Goal: Information Seeking & Learning: Learn about a topic

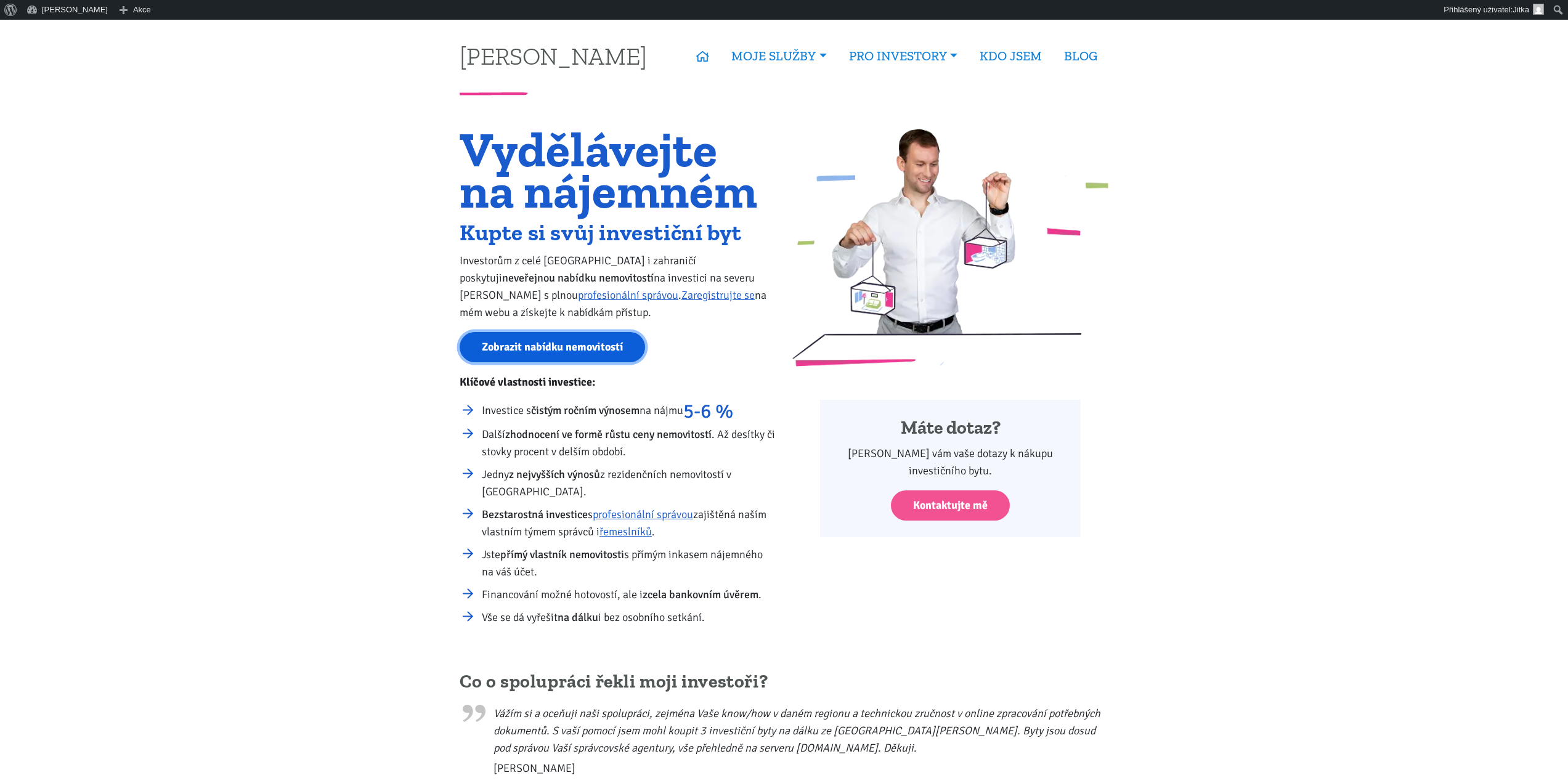
click at [544, 336] on link "Zobrazit nabídku nemovitostí" at bounding box center [552, 347] width 185 height 30
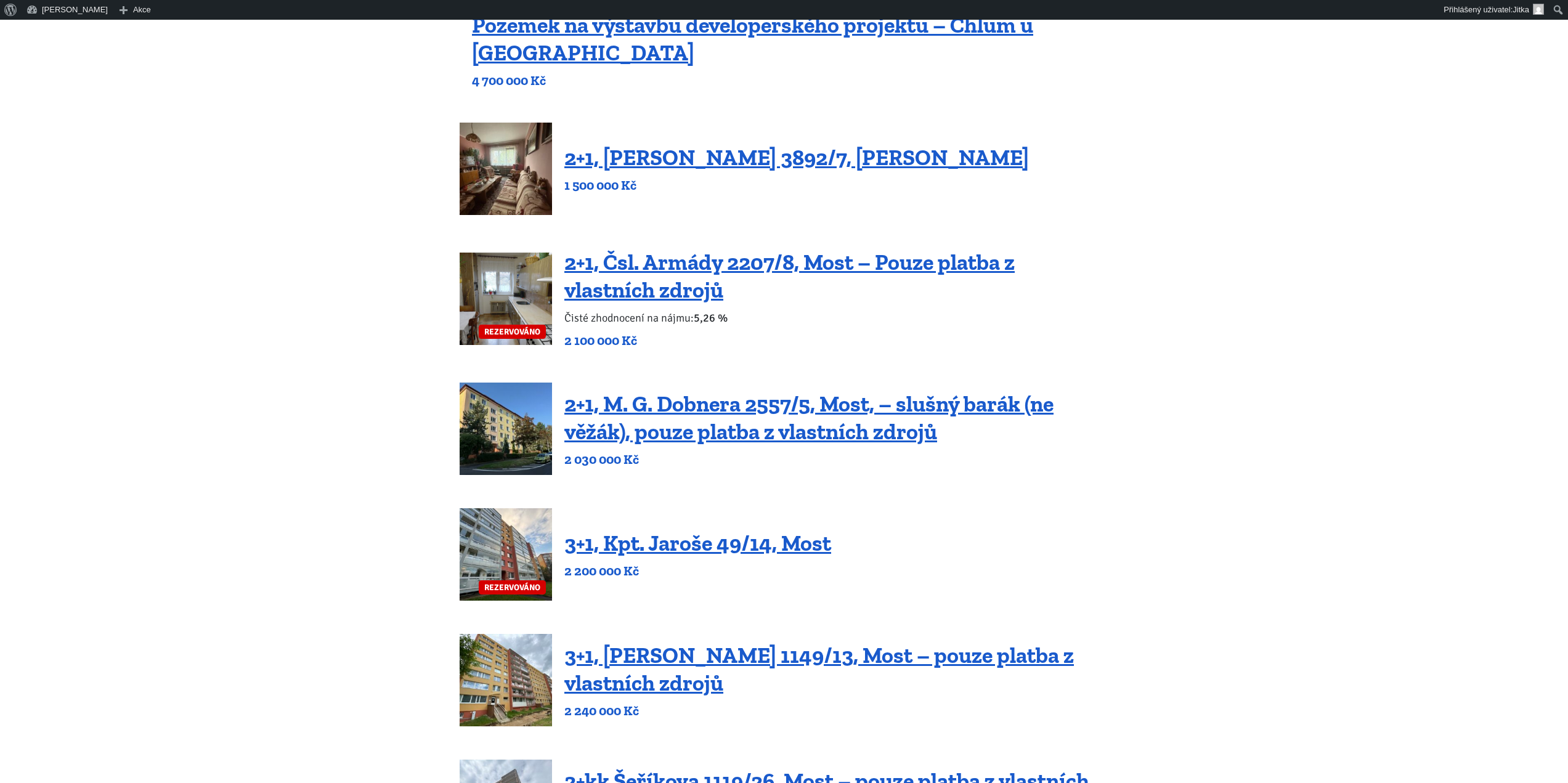
scroll to position [247, 0]
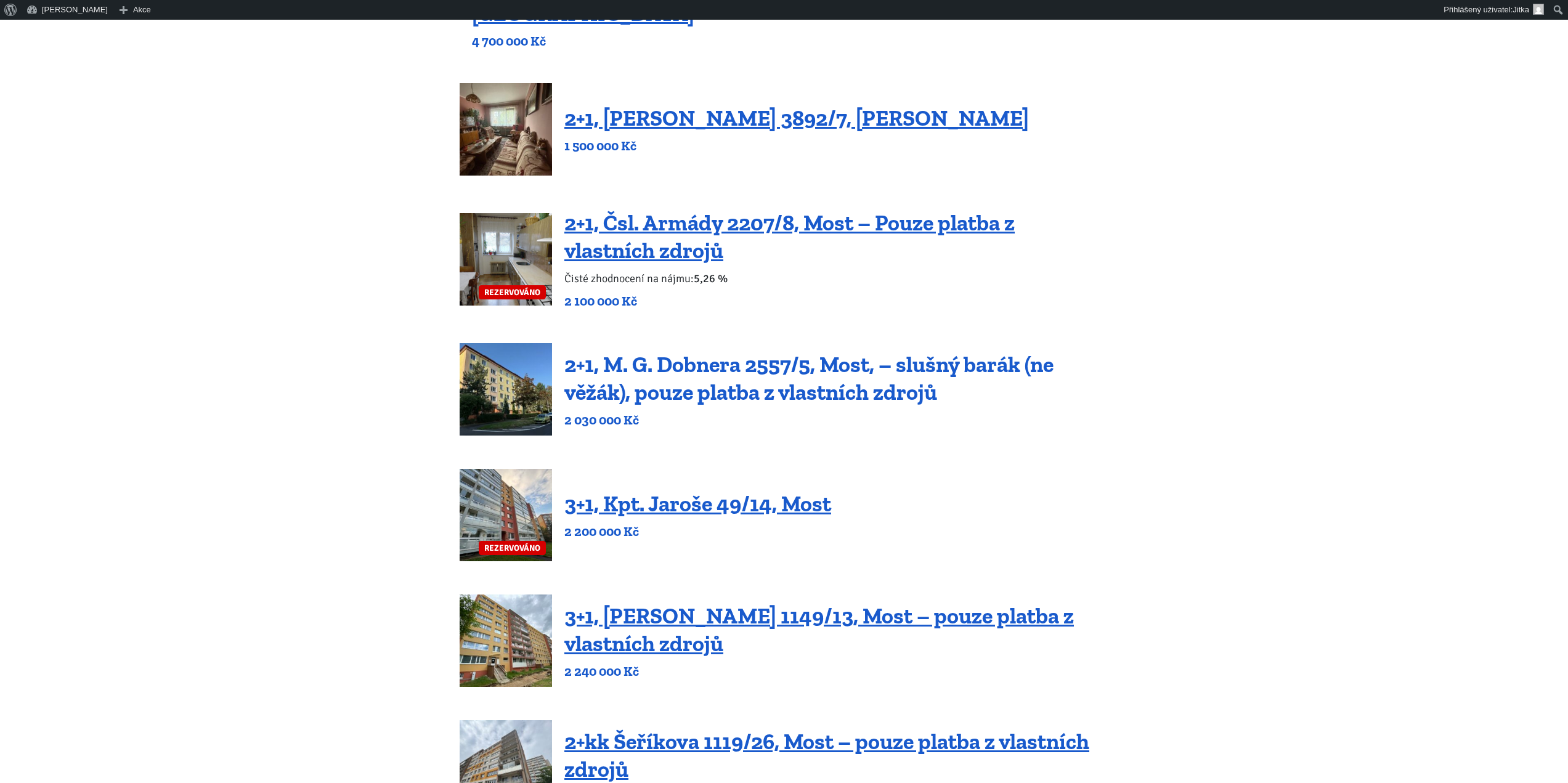
click at [716, 370] on link "2+1, M. G. Dobnera 2557/5, Most, – slušný barák (ne věžák), pouze platba z vlas…" at bounding box center [809, 378] width 490 height 54
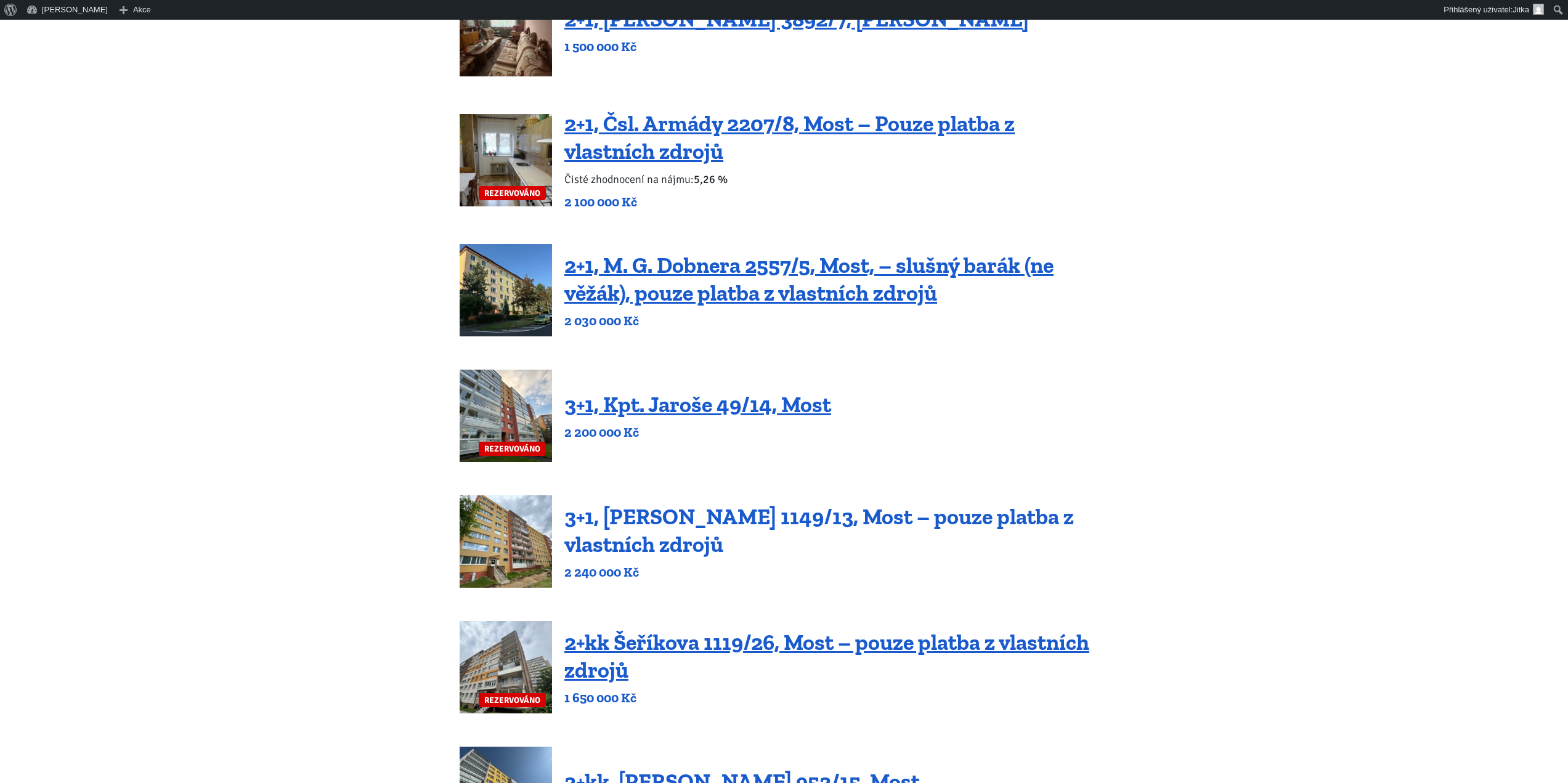
scroll to position [369, 0]
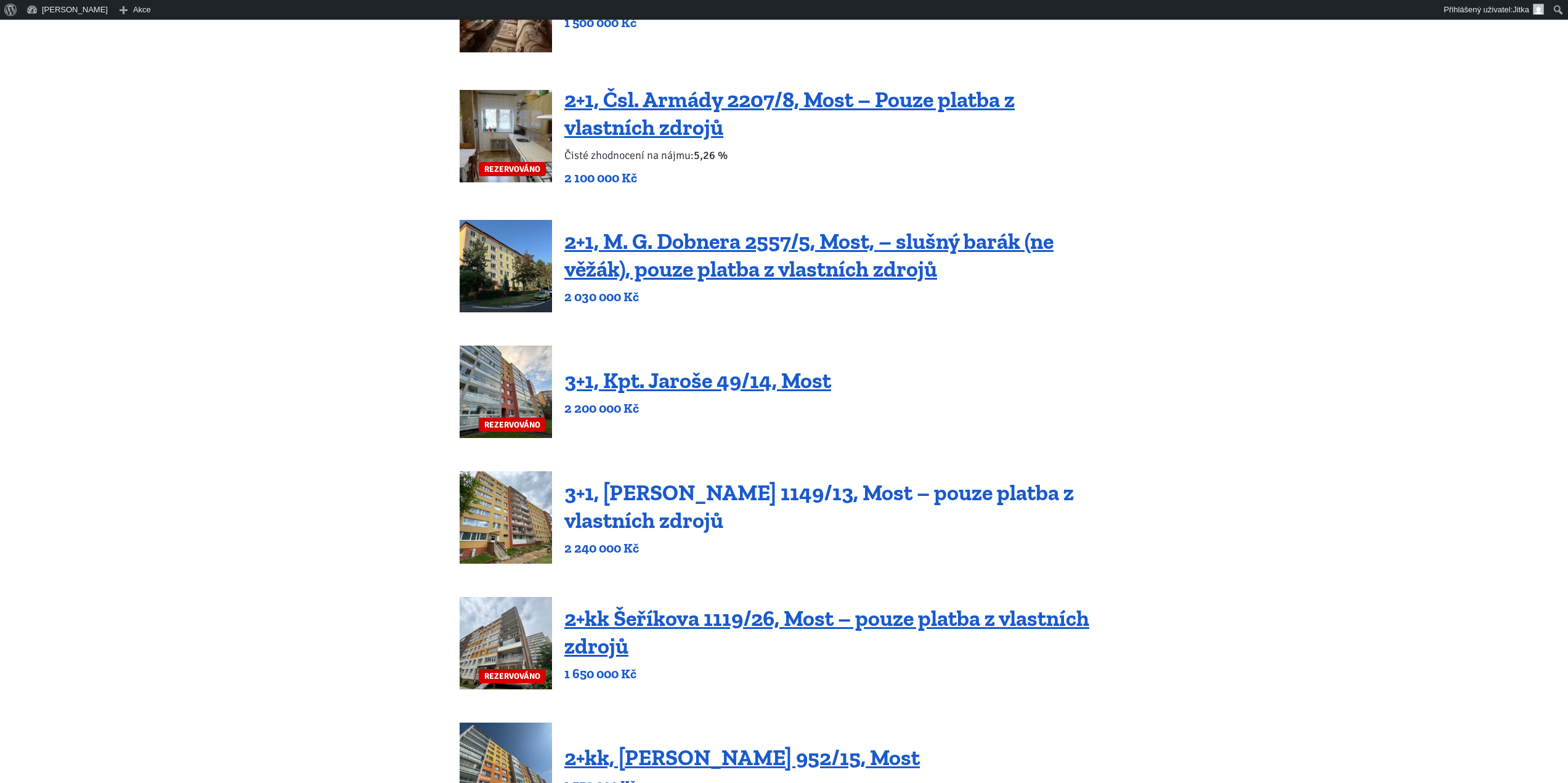
click at [646, 505] on link "3+1, Jaroslava Haška 1149/13, Most – pouze platba z vlastních zdrojů" at bounding box center [819, 506] width 510 height 54
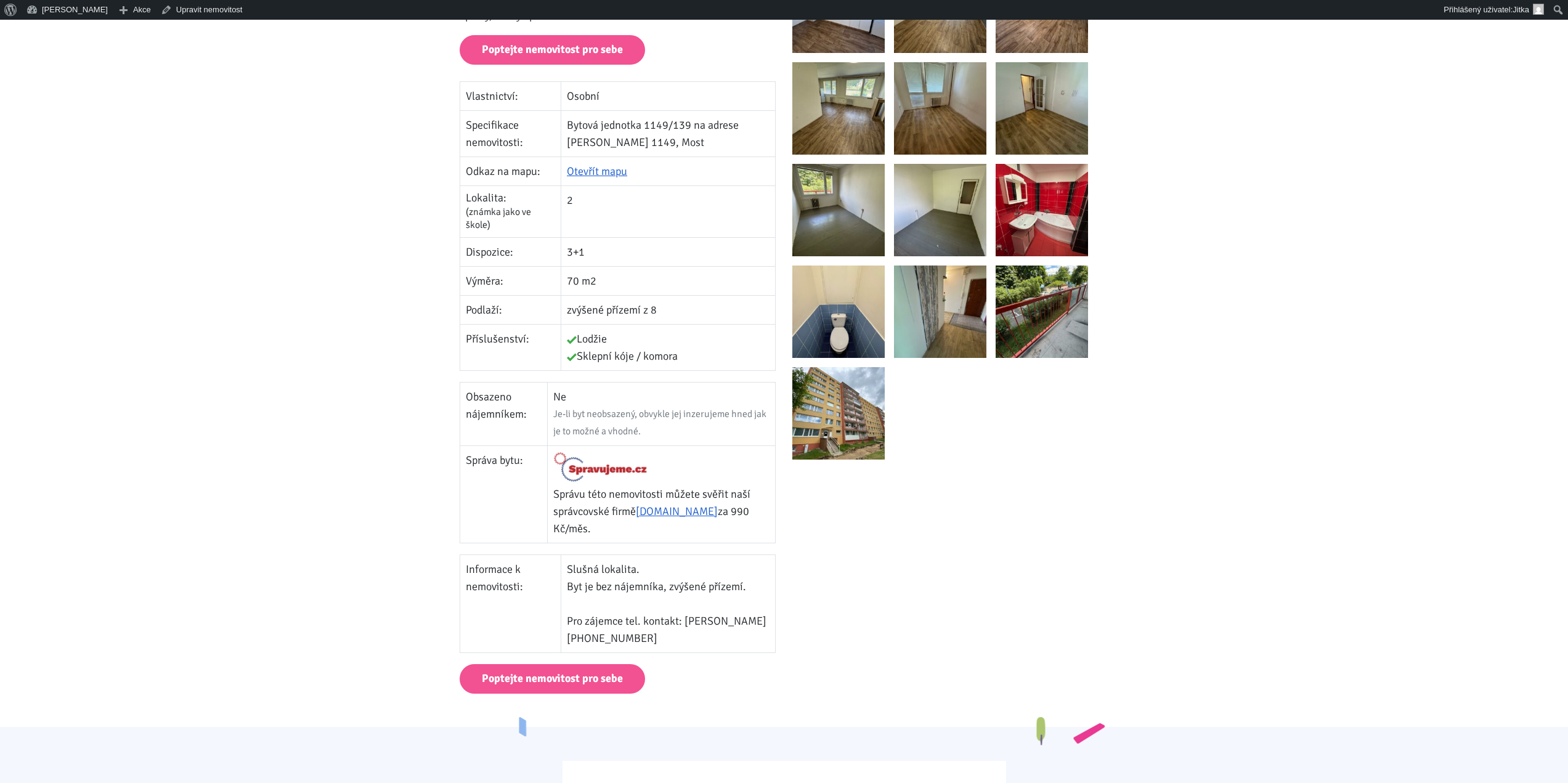
scroll to position [432, 0]
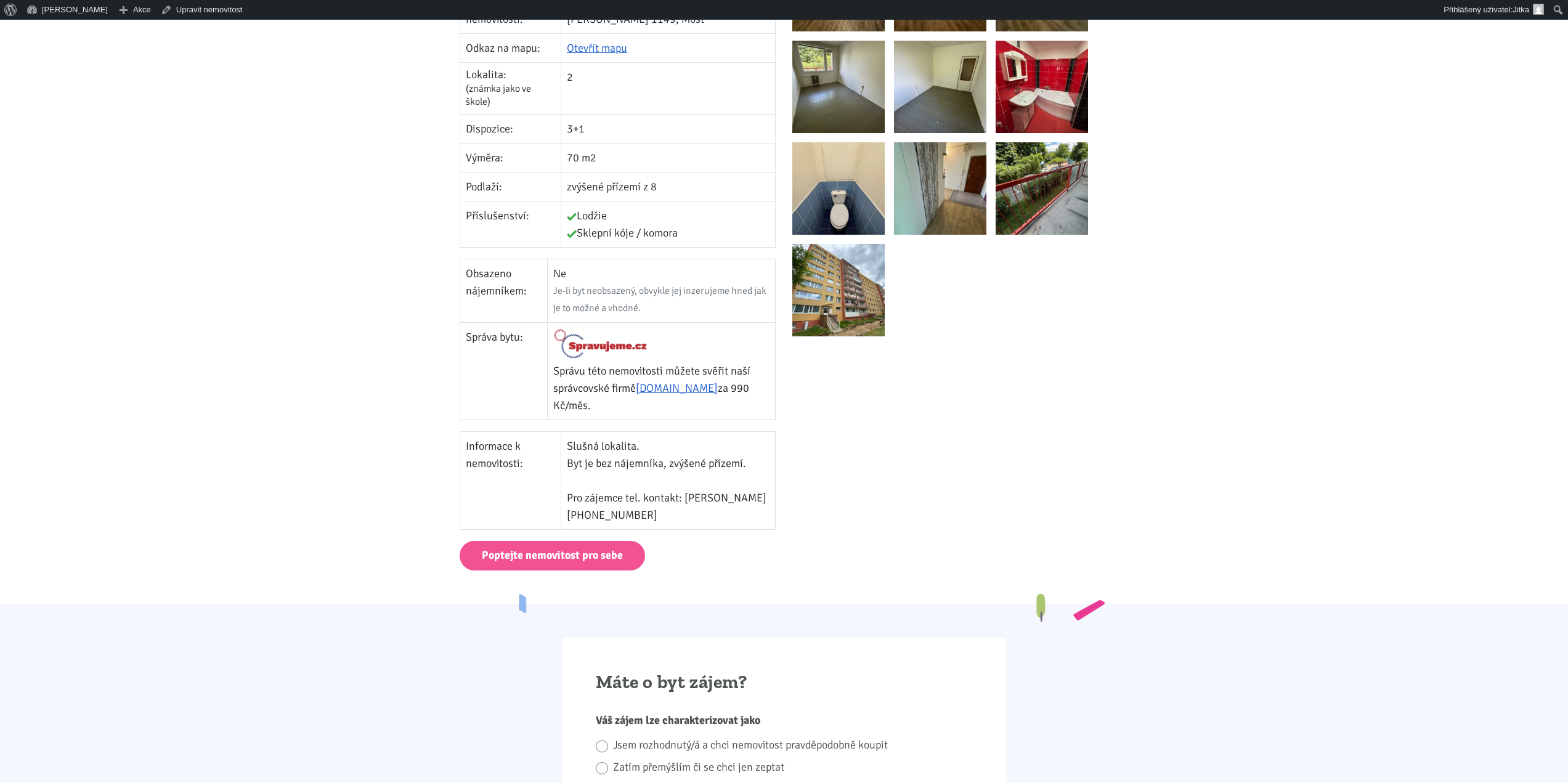
drag, startPoint x: 572, startPoint y: 504, endPoint x: 672, endPoint y: 505, distance: 100.0
click at [672, 505] on td "Slušná lokalita. Byt je bez nájemníka, zvýšené přízemí. Pro zájemce tel. kontak…" at bounding box center [668, 480] width 215 height 98
copy td "[PHONE_NUMBER]"
